Goal: Transaction & Acquisition: Book appointment/travel/reservation

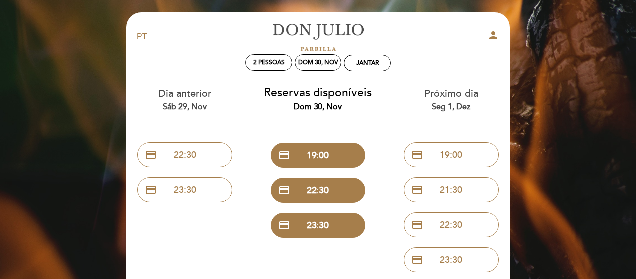
select select "pt"
click at [301, 62] on div "Dom 30, nov" at bounding box center [318, 62] width 40 height 7
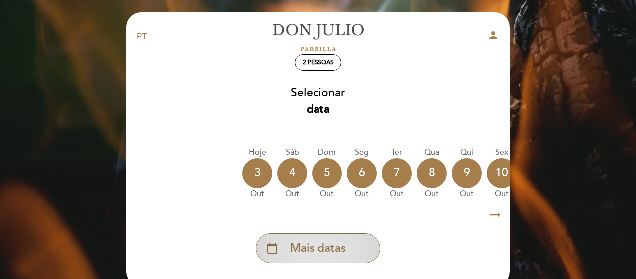
click at [321, 249] on span "Mais datas" at bounding box center [318, 248] width 56 height 16
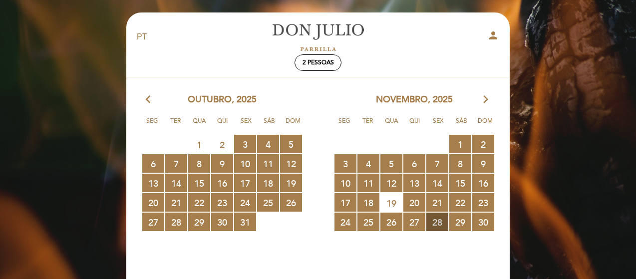
click at [438, 218] on span "28 RESERVAS DISPONÍVEIS" at bounding box center [437, 222] width 22 height 18
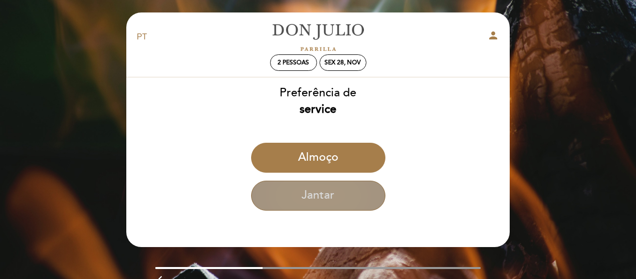
click at [316, 197] on button "Jantar" at bounding box center [318, 196] width 134 height 30
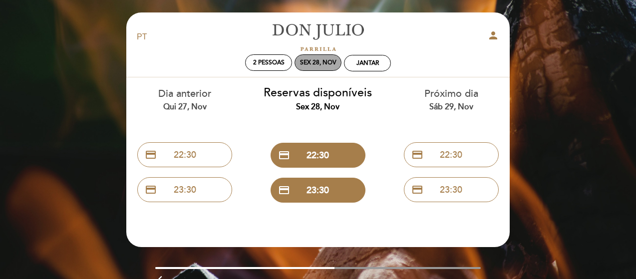
click at [309, 62] on div "Sex 28, nov" at bounding box center [318, 62] width 36 height 7
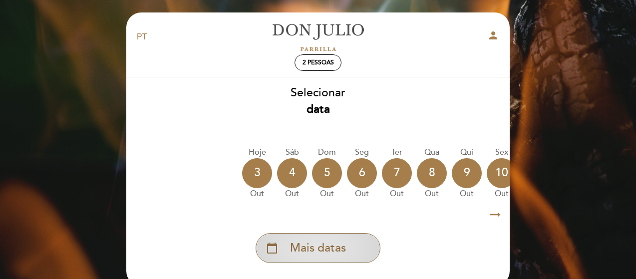
click at [324, 255] on span "Mais datas" at bounding box center [318, 248] width 56 height 16
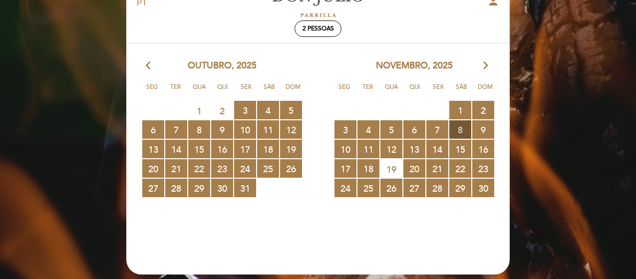
scroll to position [50, 0]
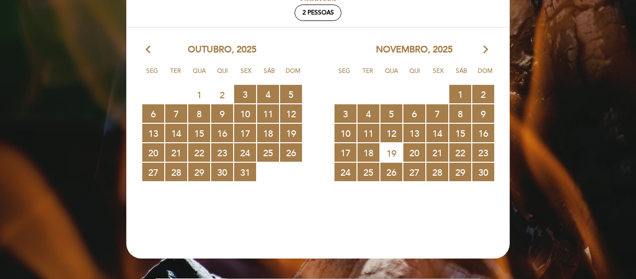
click at [485, 47] on icon "arrow_forward_ios" at bounding box center [485, 49] width 9 height 13
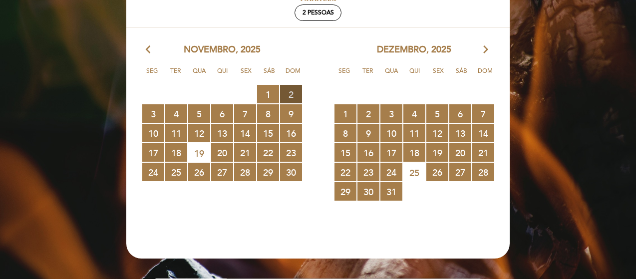
click at [289, 94] on span "2 RESERVAS DISPONÍVEIS" at bounding box center [291, 94] width 22 height 18
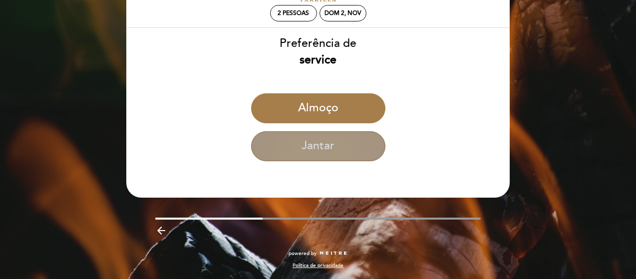
click at [320, 146] on button "Jantar" at bounding box center [318, 146] width 134 height 30
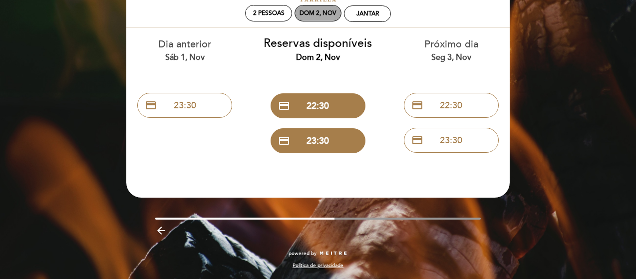
click at [319, 13] on div "Dom 2, nov" at bounding box center [317, 12] width 37 height 7
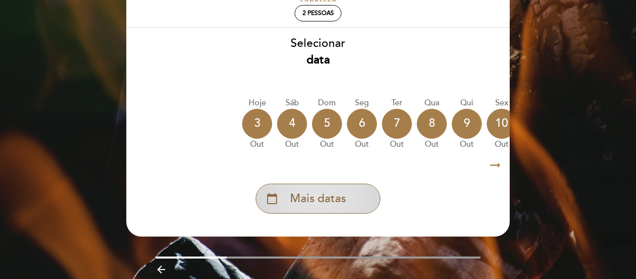
click at [324, 206] on span "Mais datas" at bounding box center [318, 199] width 56 height 16
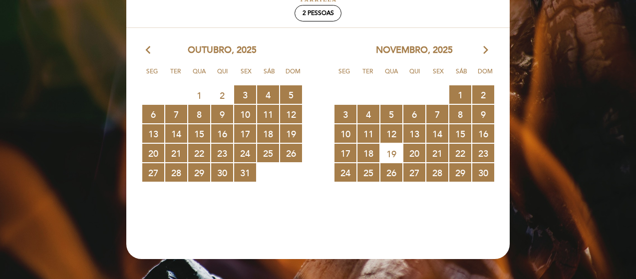
click at [487, 52] on icon "arrow_forward_ios" at bounding box center [485, 50] width 9 height 13
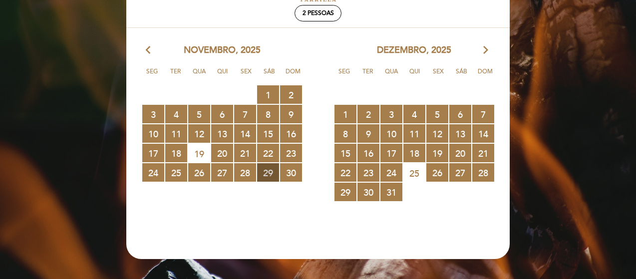
click at [274, 172] on span "29 RESERVAS DISPONÍVEIS" at bounding box center [268, 172] width 22 height 18
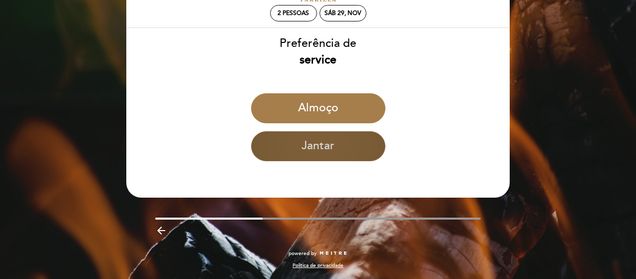
click at [328, 144] on button "Jantar" at bounding box center [318, 146] width 134 height 30
